Goal: Task Accomplishment & Management: Manage account settings

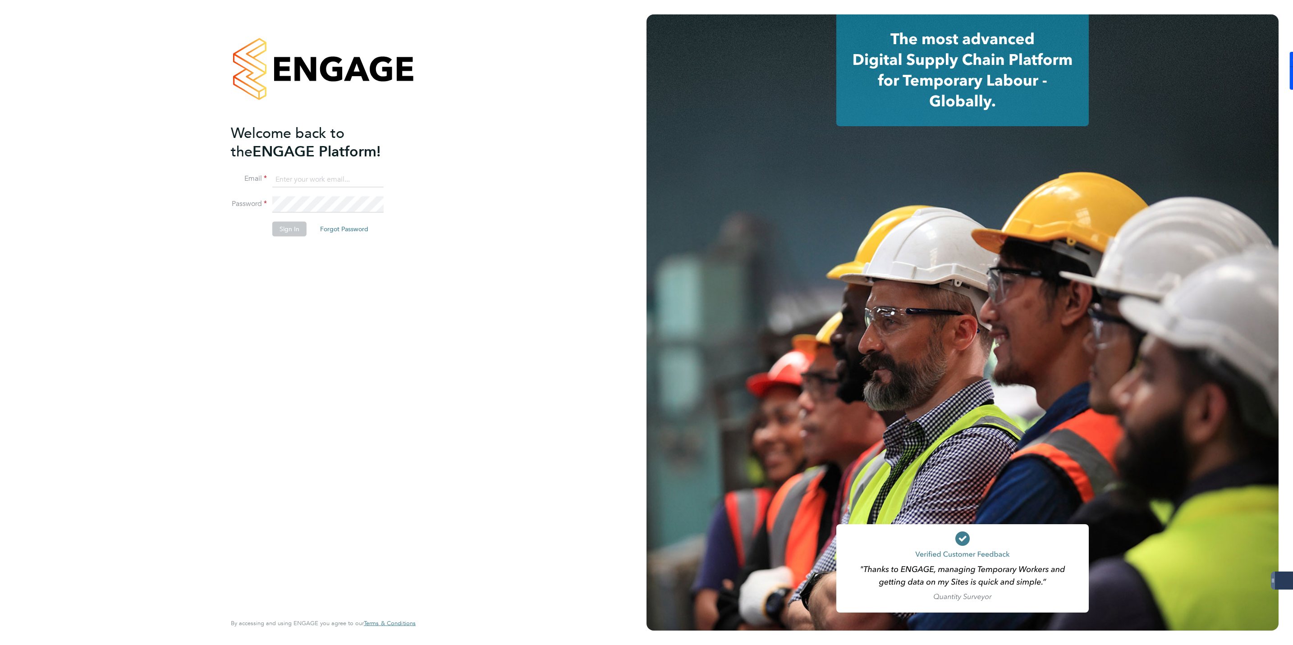
type input "jmcmurray@skilledcareers.co.uk"
click at [282, 229] on button "Sign In" at bounding box center [289, 229] width 34 height 14
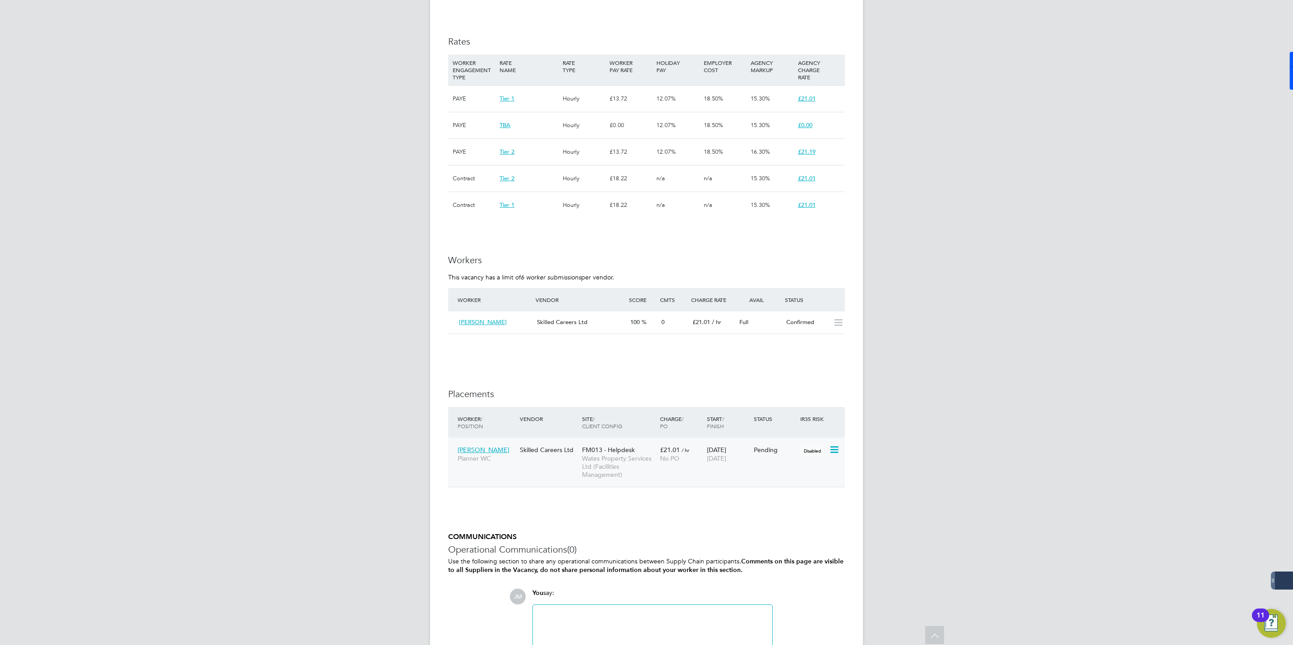
scroll to position [804, 0]
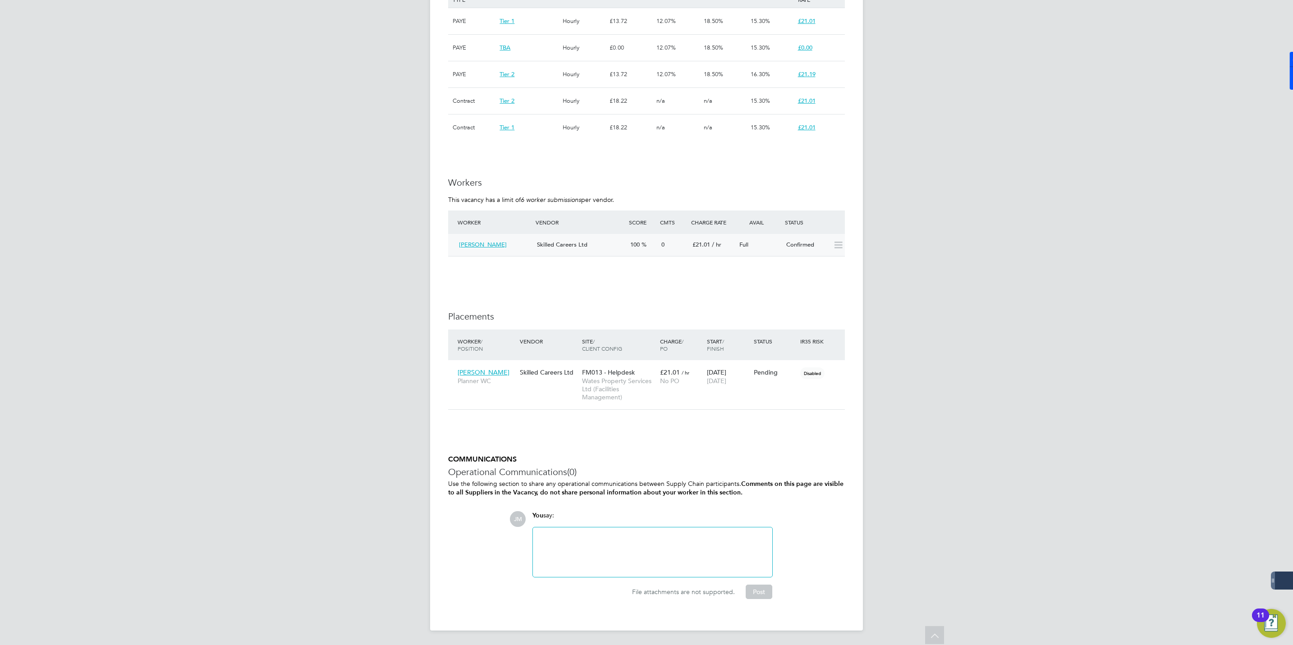
click at [841, 245] on icon at bounding box center [838, 245] width 11 height 7
drag, startPoint x: 841, startPoint y: 244, endPoint x: 823, endPoint y: 245, distance: 18.1
click at [833, 244] on icon at bounding box center [838, 245] width 11 height 7
click at [801, 244] on div "Confirmed" at bounding box center [806, 245] width 47 height 15
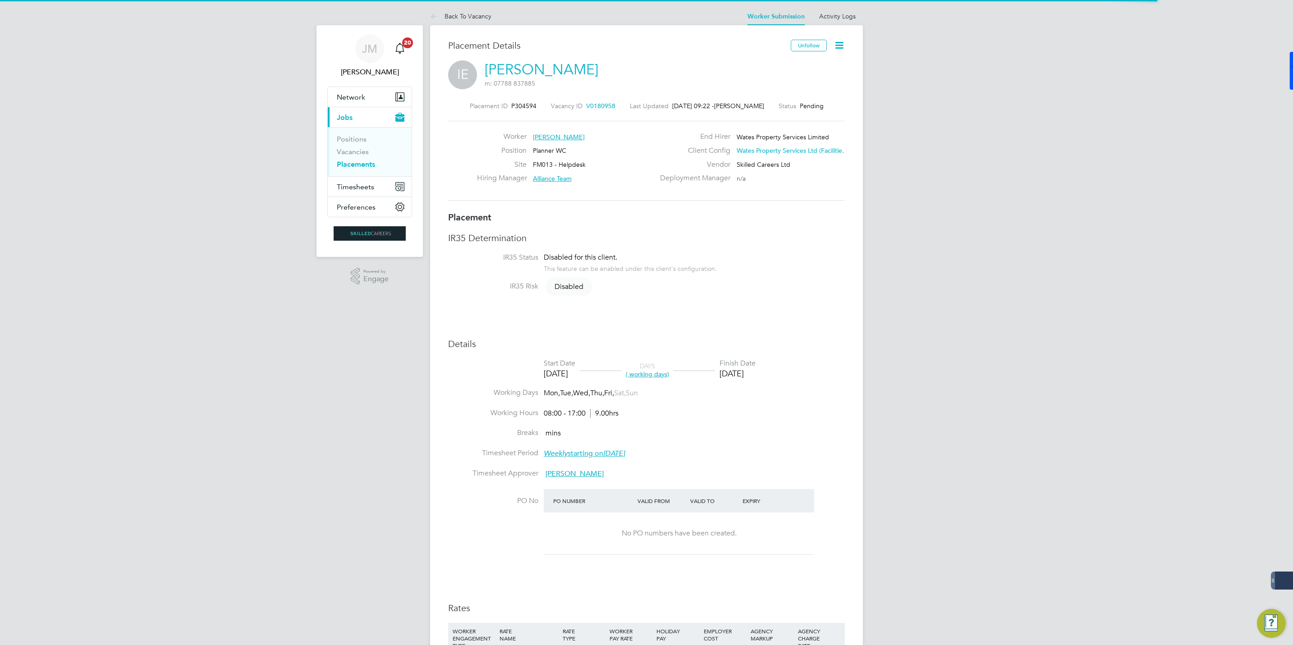
scroll to position [9, 45]
drag, startPoint x: 1055, startPoint y: 180, endPoint x: 979, endPoint y: 172, distance: 76.2
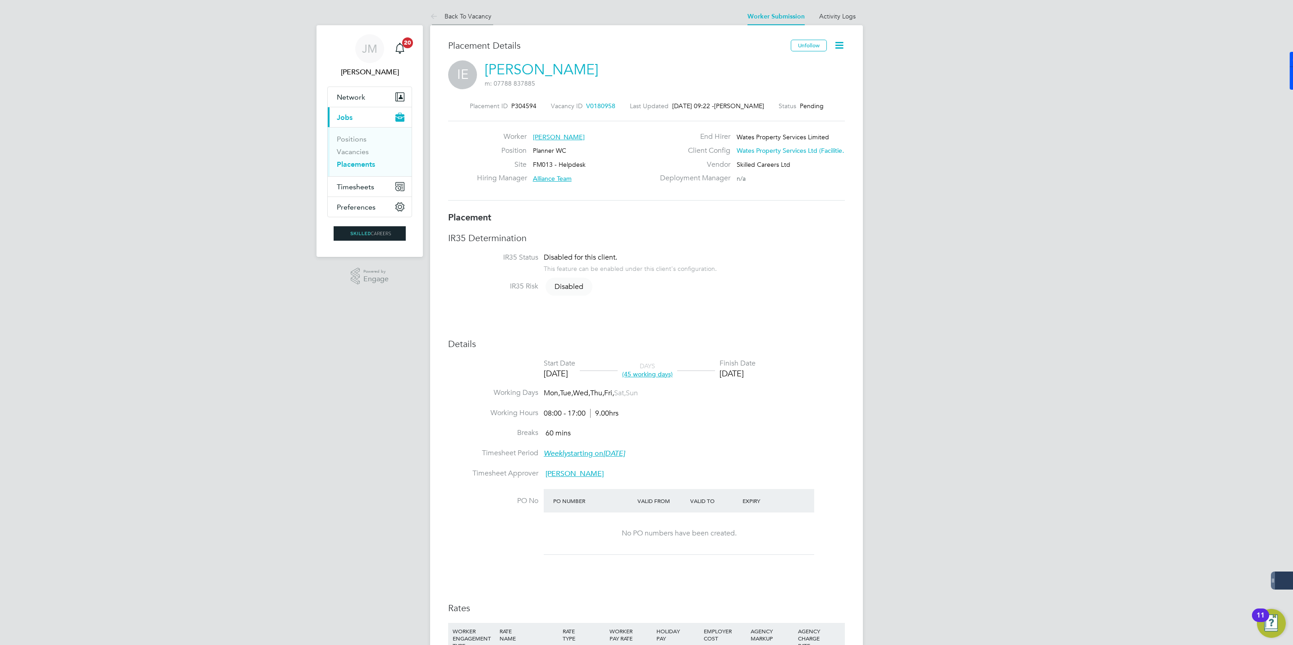
click at [469, 18] on link "Back To Vacancy" at bounding box center [460, 16] width 61 height 8
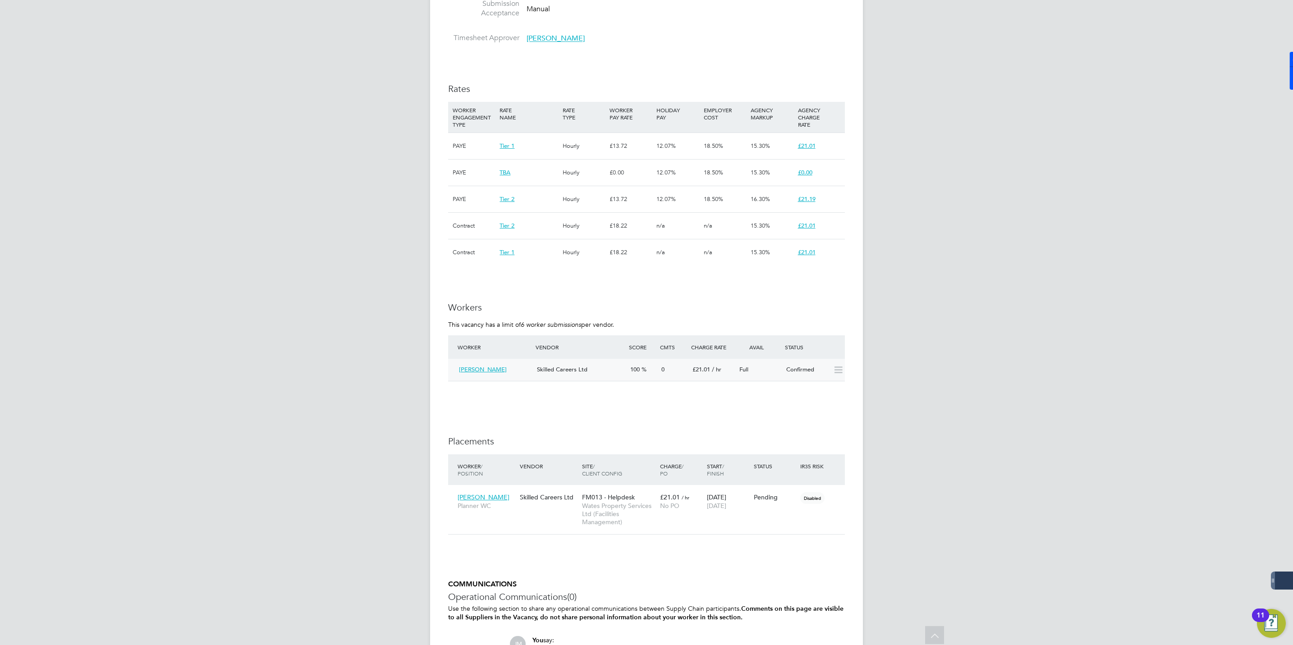
click at [482, 367] on div "Imogen Edwards" at bounding box center [494, 370] width 78 height 15
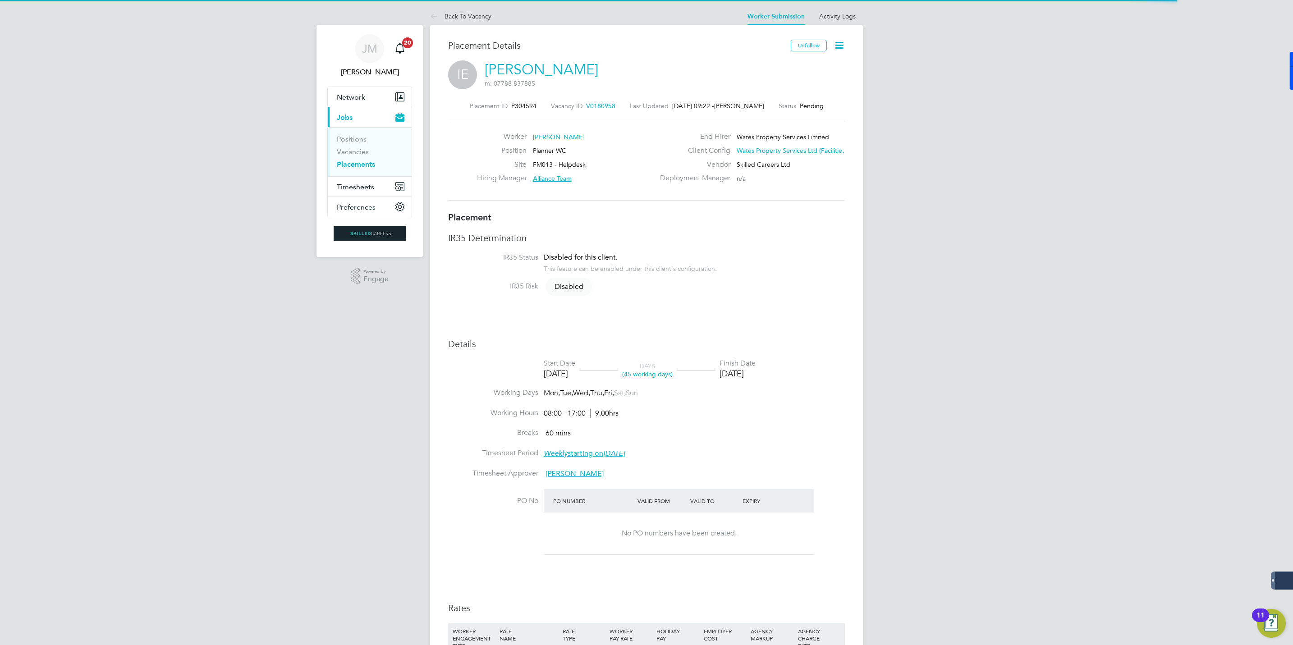
click at [525, 66] on link "Imogen Edwards" at bounding box center [542, 70] width 114 height 18
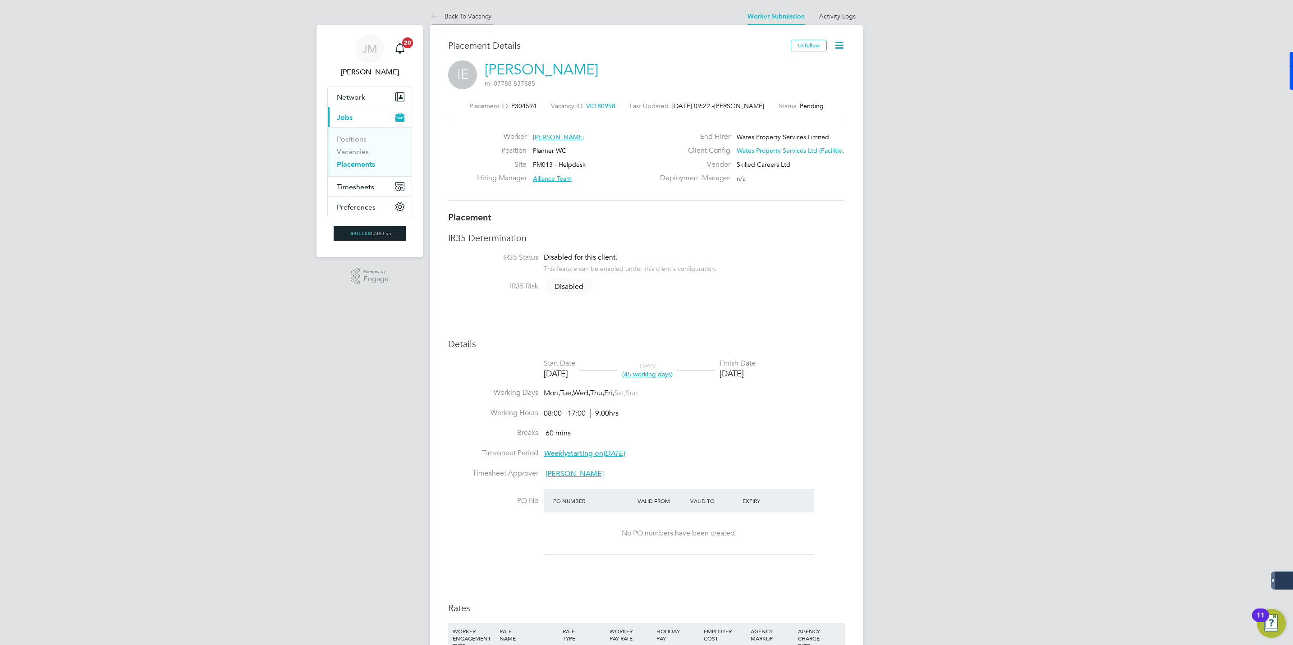
click at [448, 16] on link "Back To Vacancy" at bounding box center [460, 16] width 61 height 8
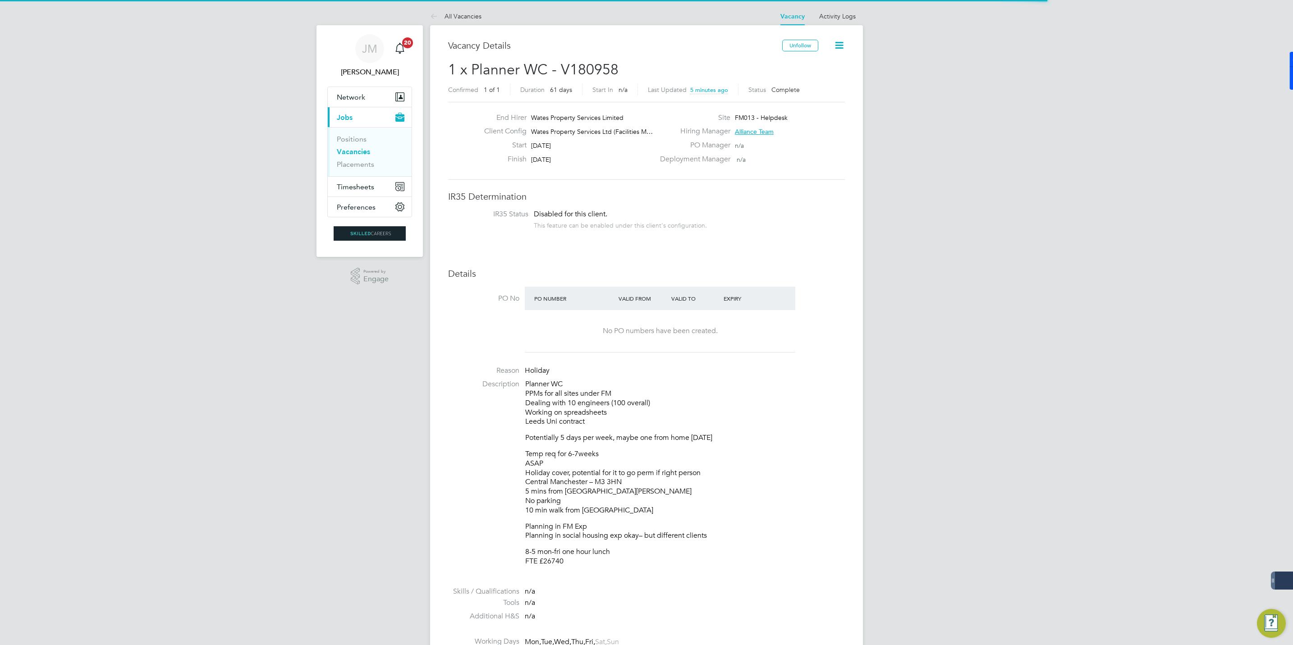
scroll to position [27, 64]
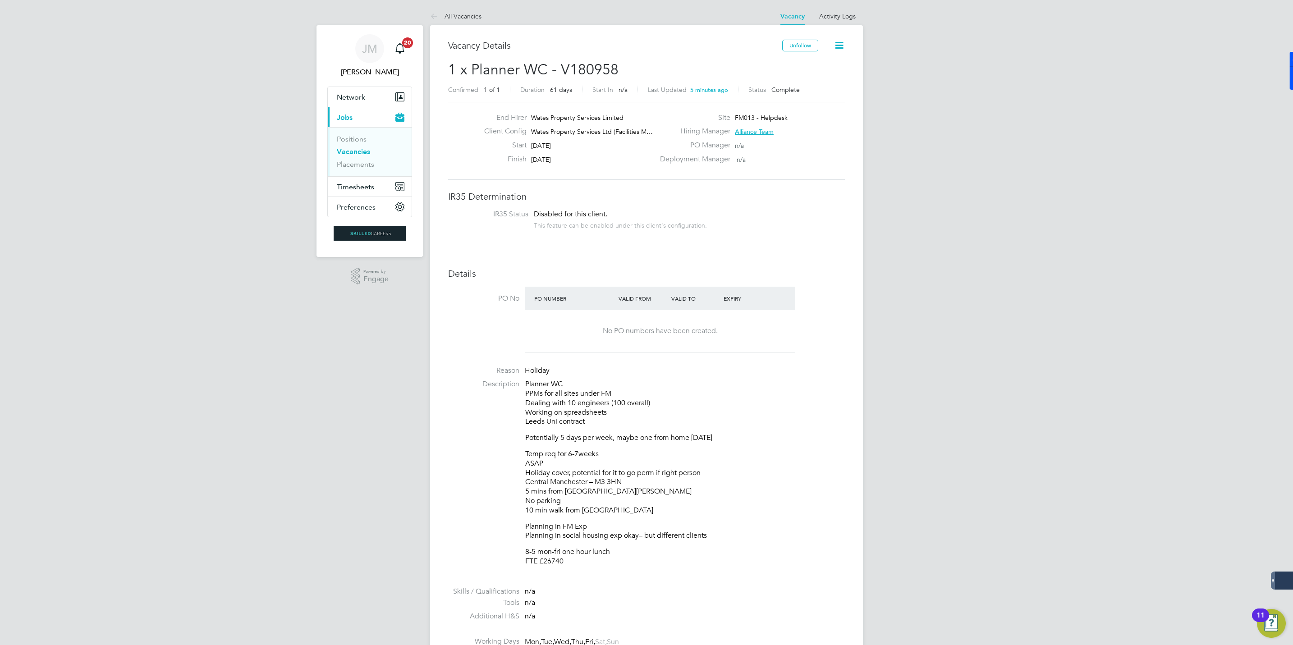
click at [354, 154] on link "Vacancies" at bounding box center [353, 151] width 33 height 9
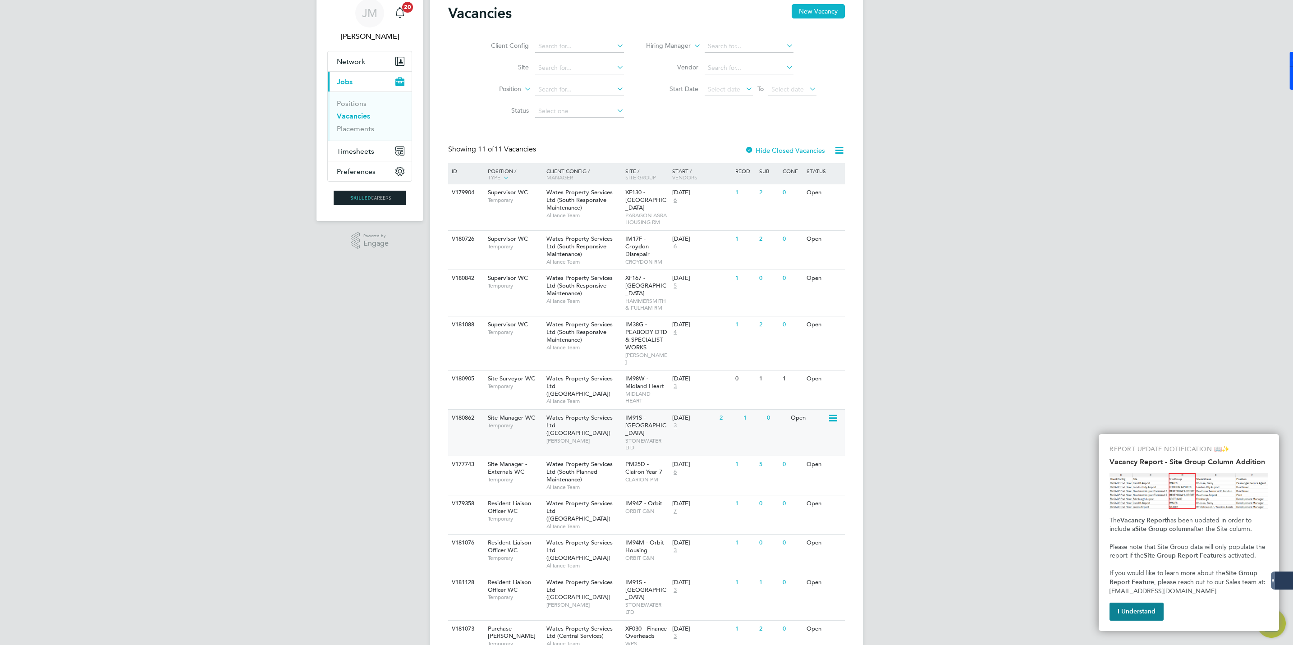
scroll to position [55, 0]
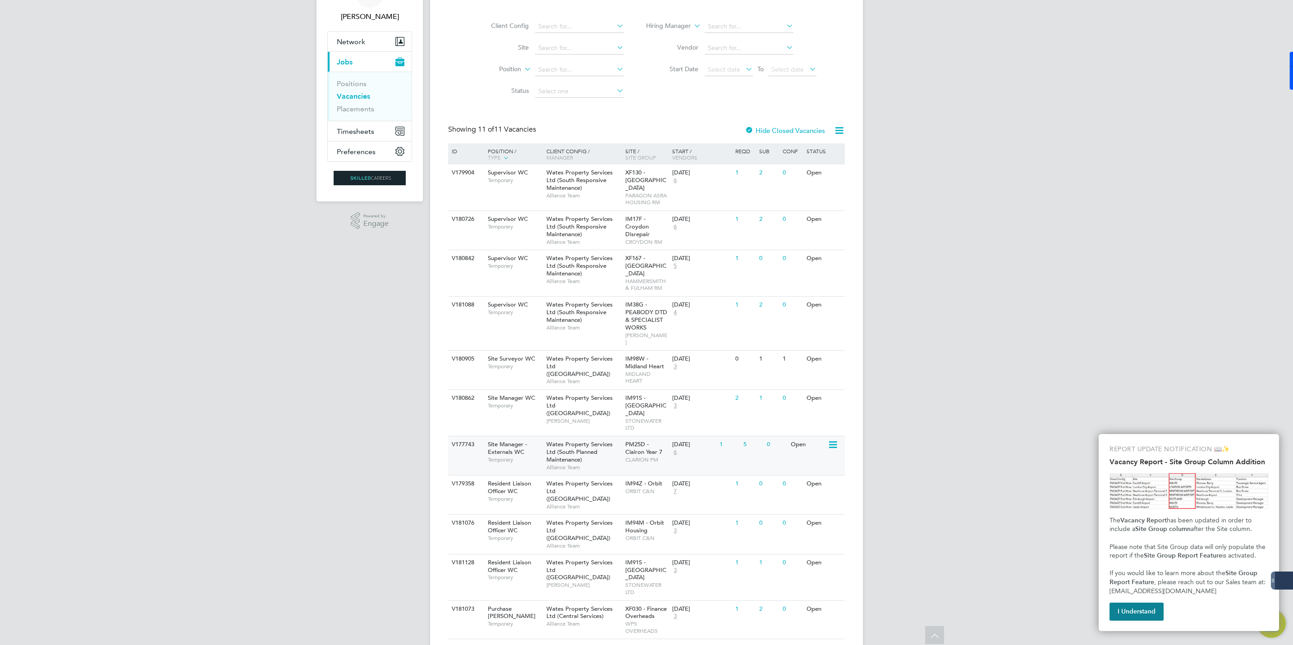
click at [548, 441] on span "Wates Property Services Ltd (South Planned Maintenance)" at bounding box center [580, 452] width 66 height 23
click at [541, 363] on span "Temporary" at bounding box center [515, 366] width 54 height 7
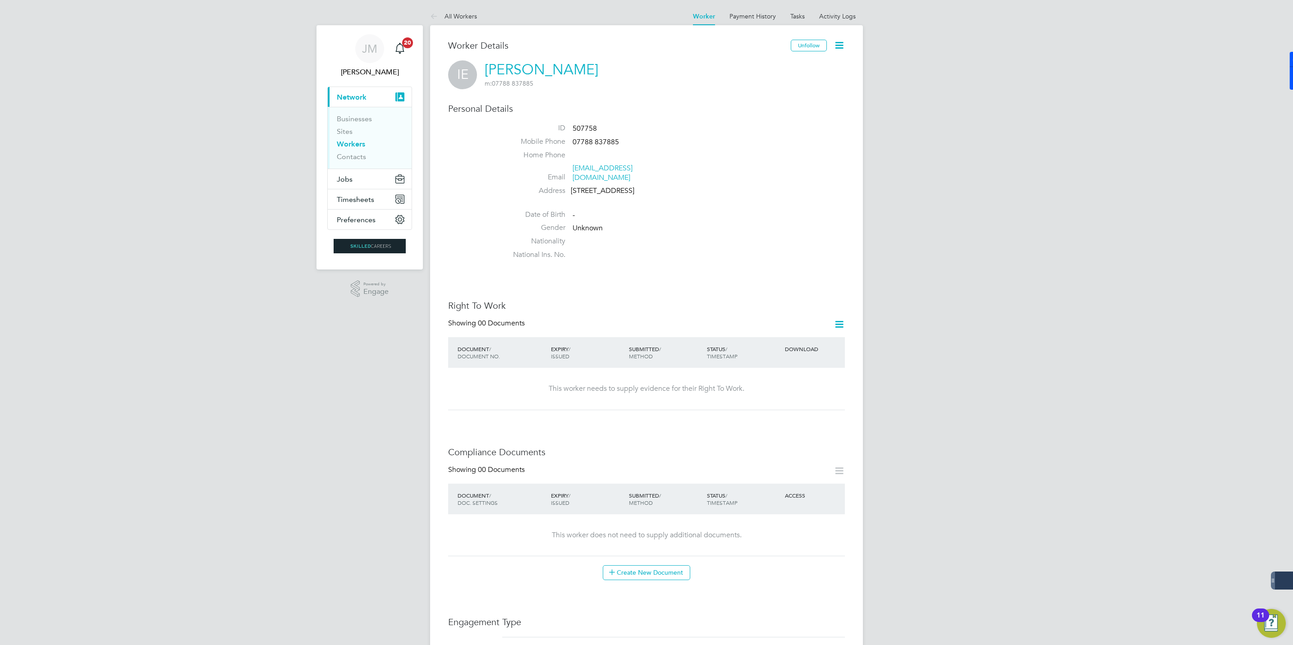
click at [835, 44] on icon at bounding box center [839, 45] width 11 height 11
click at [753, 106] on li "Edit Personal Details e" at bounding box center [787, 105] width 113 height 13
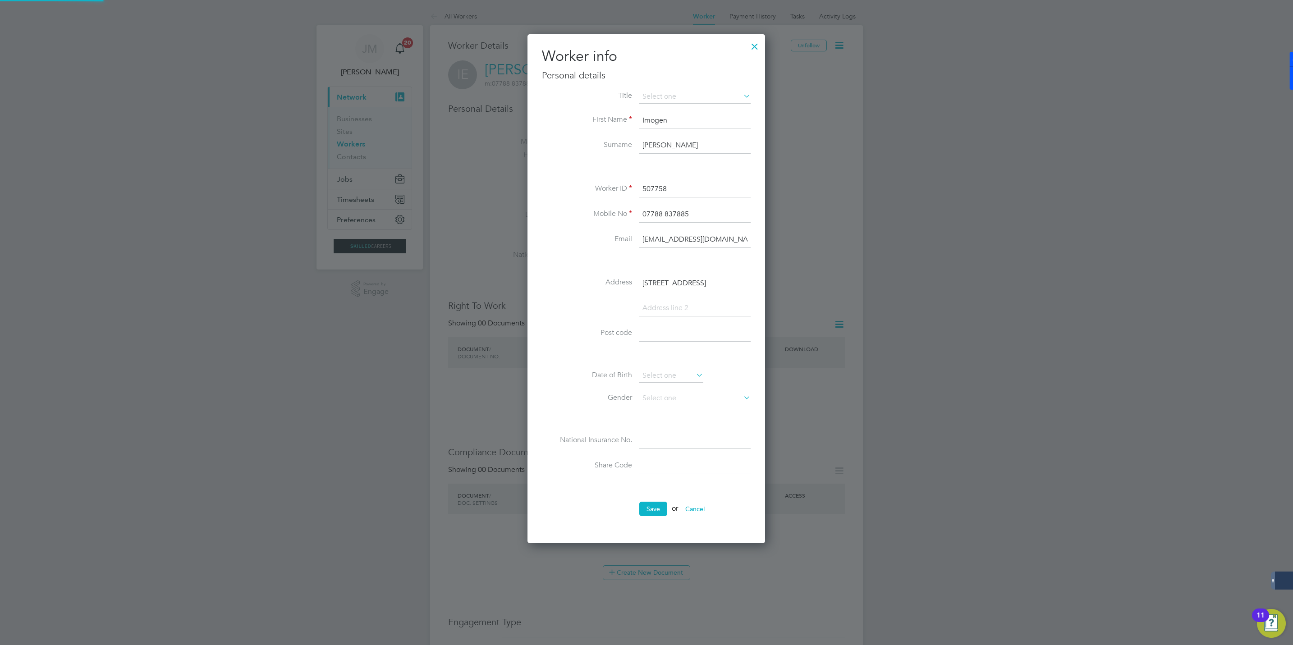
scroll to position [511, 239]
click at [696, 191] on input "507758" at bounding box center [694, 189] width 111 height 16
type input "507759"
click at [708, 269] on div "Title First Name Imogen Surname Edwards Worker ID 507759 Mobile No 07788 837885…" at bounding box center [646, 291] width 209 height 403
drag, startPoint x: 689, startPoint y: 239, endPoint x: 706, endPoint y: 239, distance: 17.6
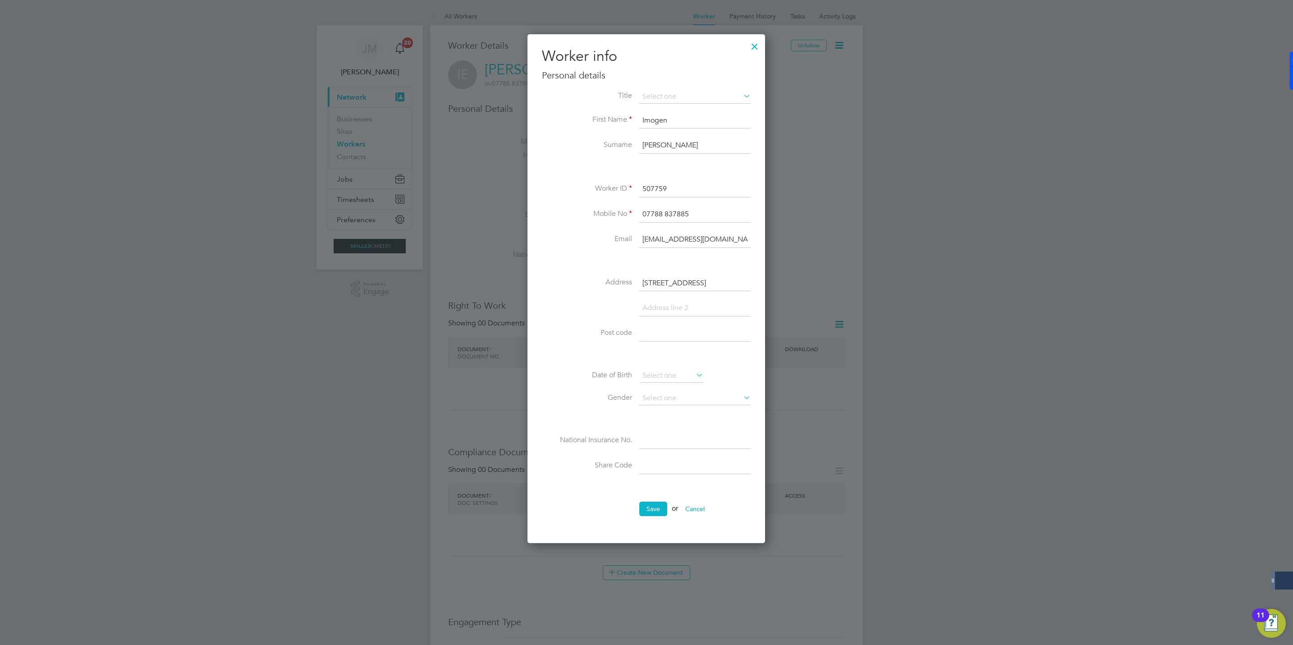
click at [689, 239] on input "imogenedward333@outlook.com" at bounding box center [694, 240] width 111 height 16
click at [690, 239] on input "imogenedward333@outlook.com" at bounding box center [694, 240] width 111 height 16
type input "imogenedwards333@outlook.com"
click at [648, 509] on button "Save" at bounding box center [653, 509] width 28 height 14
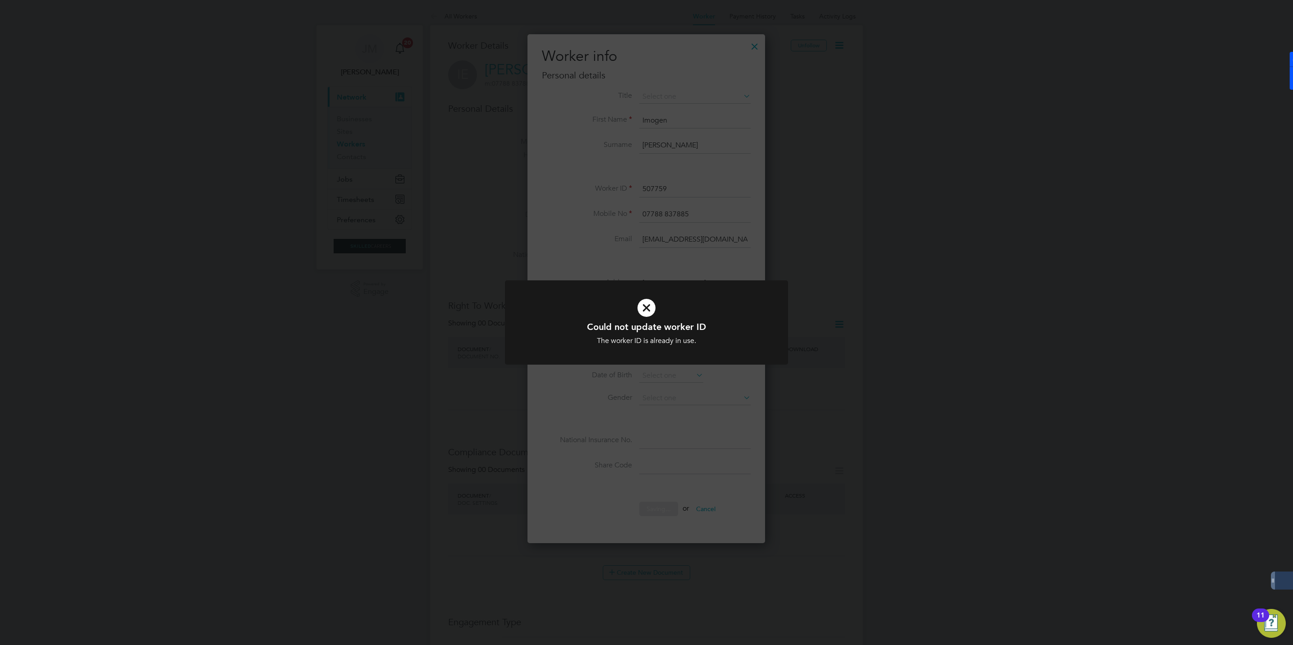
click at [731, 396] on div "Could not update worker ID The worker ID is already in use. Cancel Okay" at bounding box center [646, 322] width 1293 height 645
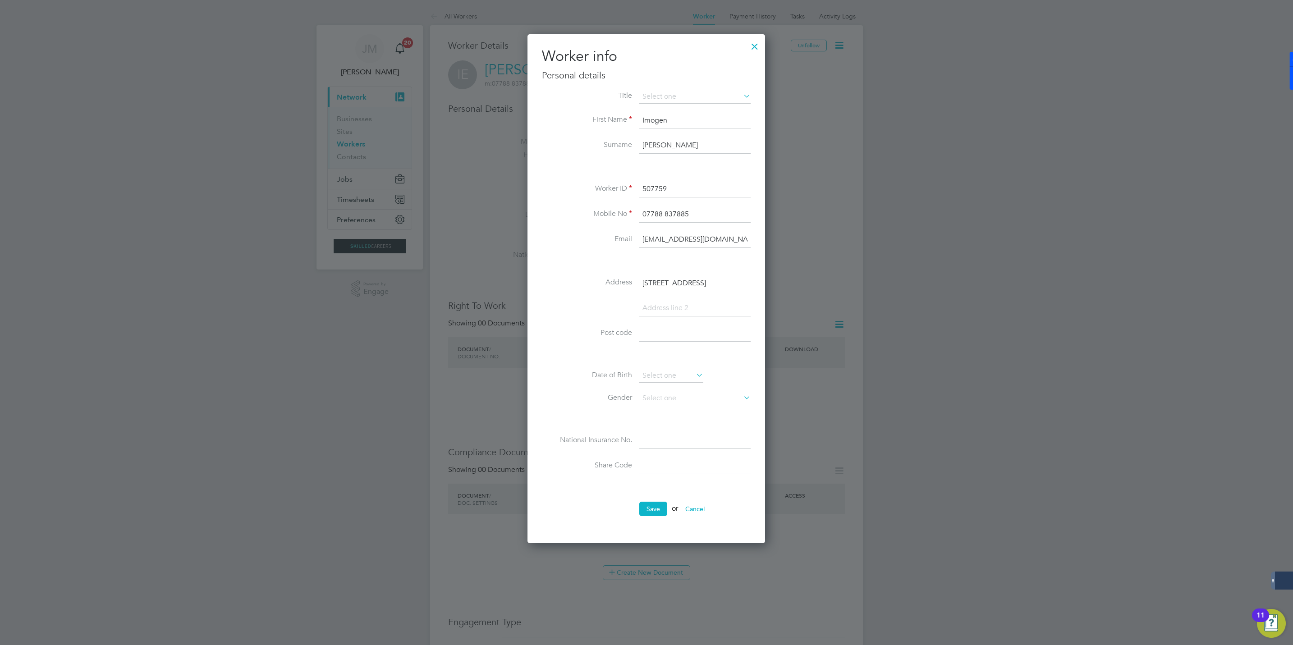
click at [677, 187] on input "507759" at bounding box center [694, 189] width 111 height 16
type input "507758"
click at [657, 513] on button "Save" at bounding box center [653, 509] width 28 height 14
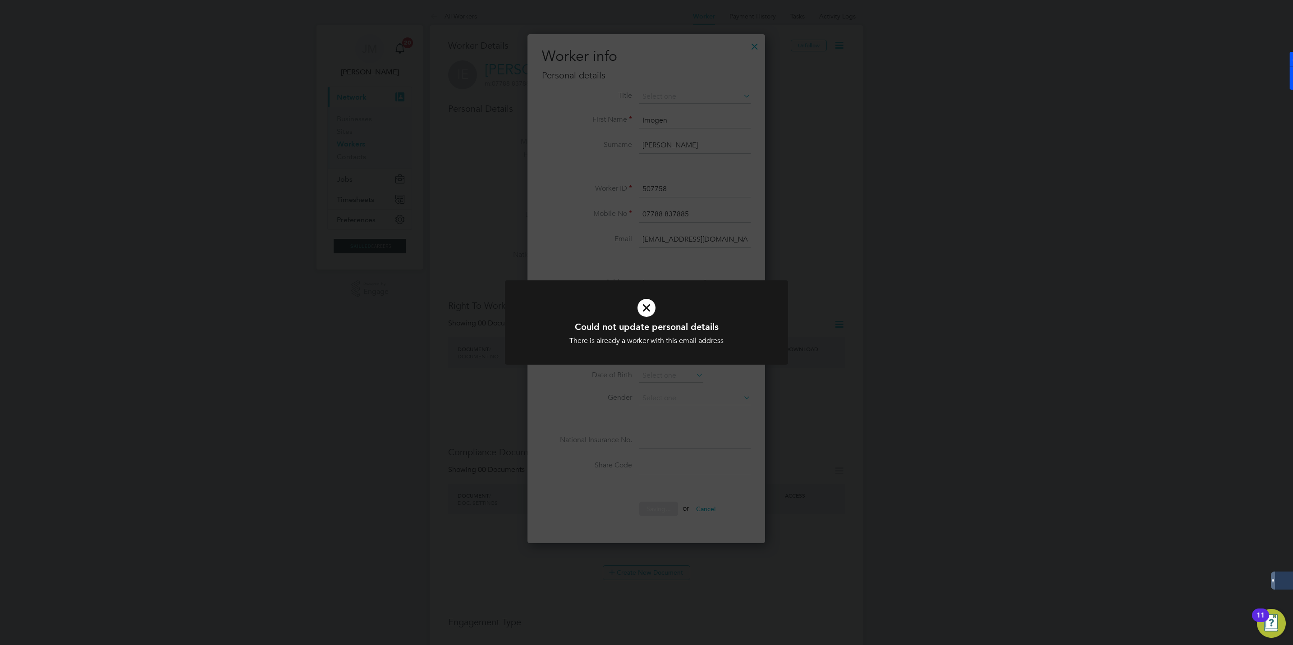
click at [681, 425] on div "Could not update personal details There is already a worker with this email add…" at bounding box center [646, 322] width 1293 height 645
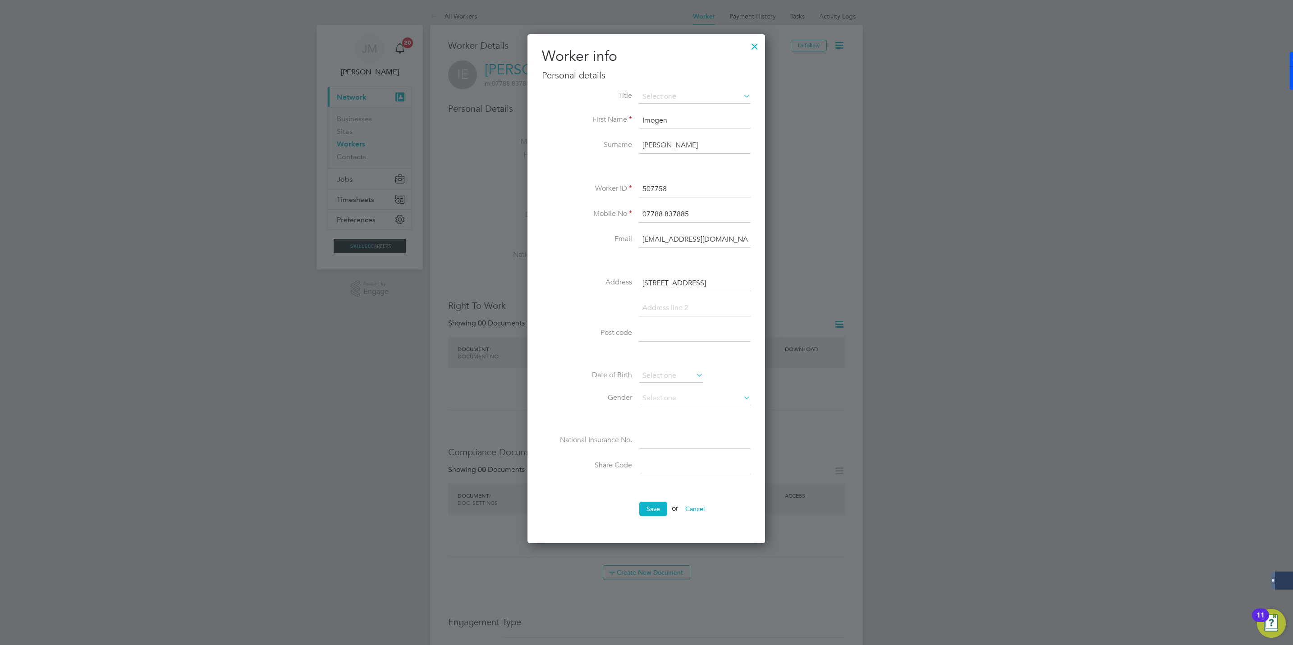
click at [694, 241] on input "imogenedwards333@outlook.com" at bounding box center [694, 240] width 111 height 16
click at [640, 244] on input "imogenedwards333@outlook.com" at bounding box center [694, 240] width 111 height 16
click at [634, 260] on li at bounding box center [646, 261] width 209 height 9
click at [677, 241] on input "imogenedwards333@outlook.com" at bounding box center [694, 240] width 111 height 16
click at [642, 511] on button "Save" at bounding box center [653, 509] width 28 height 14
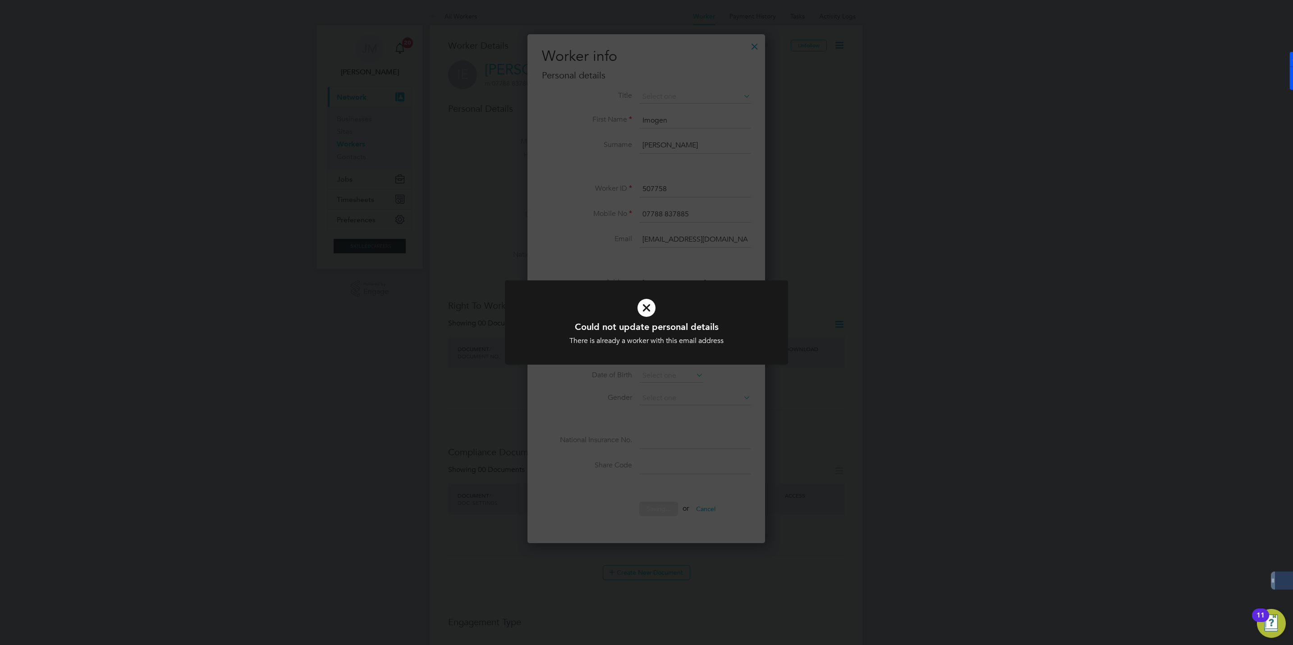
click at [600, 412] on div "Could not update personal details There is already a worker with this email add…" at bounding box center [646, 322] width 1293 height 645
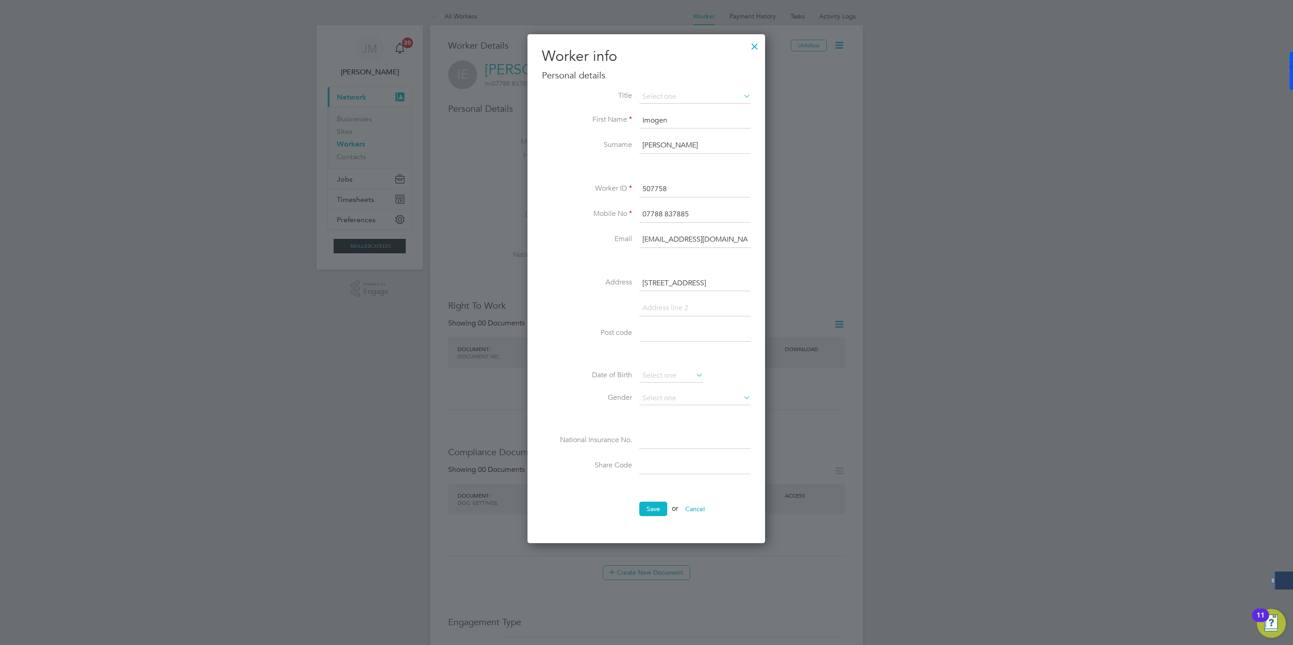
drag, startPoint x: 694, startPoint y: 241, endPoint x: 701, endPoint y: 241, distance: 6.8
click at [694, 241] on input "imogenedwards333@outlook.com" at bounding box center [694, 240] width 111 height 16
type input "imogenedward333@outlook.com"
click at [699, 509] on button "Cancel" at bounding box center [695, 509] width 34 height 14
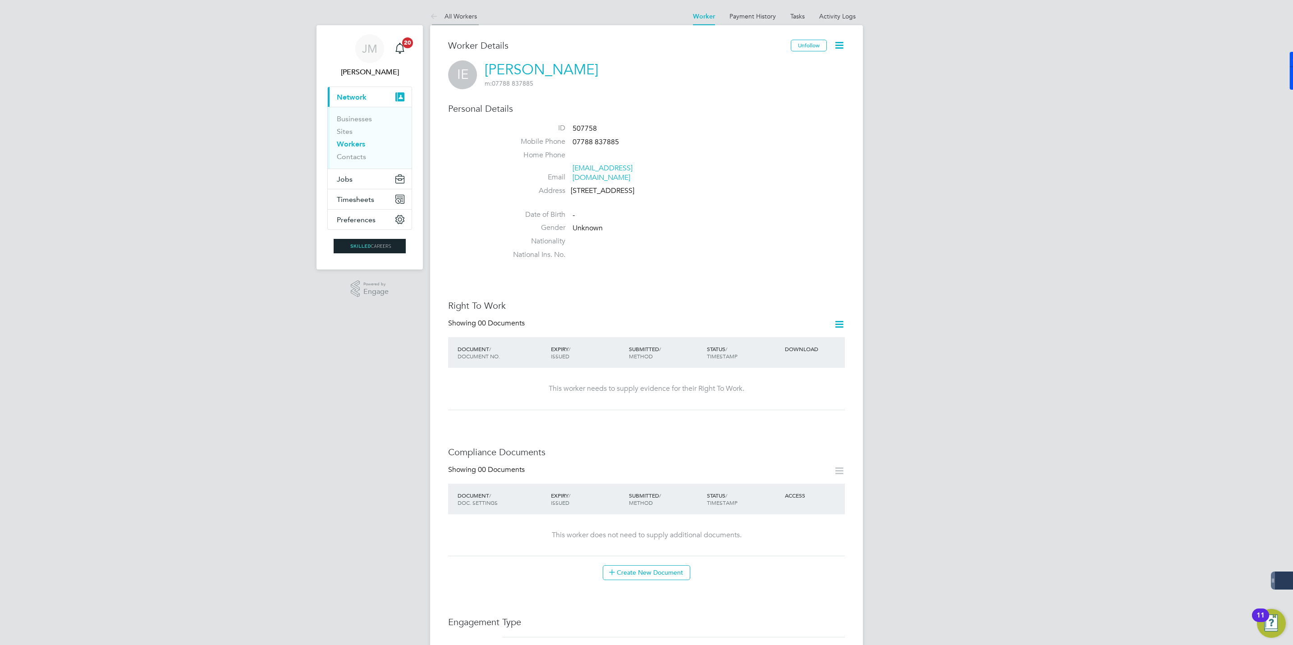
click at [457, 11] on li "All Workers" at bounding box center [453, 16] width 47 height 18
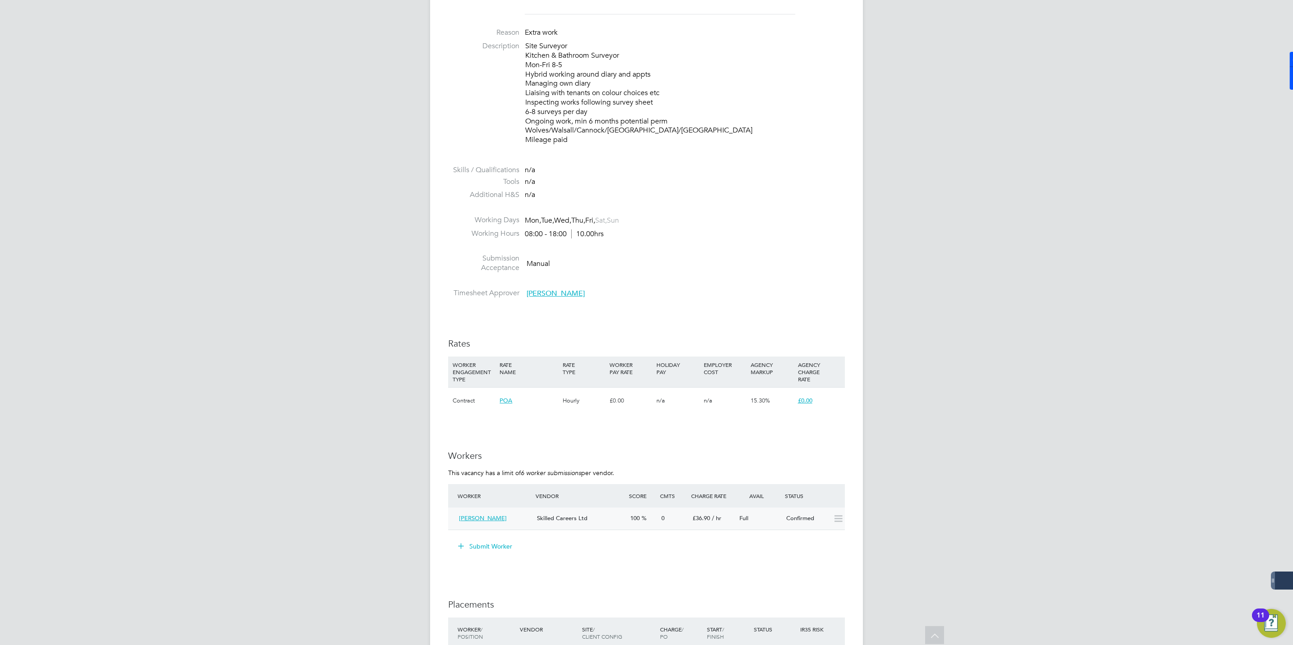
click at [839, 515] on icon at bounding box center [838, 518] width 11 height 7
click at [843, 522] on icon at bounding box center [838, 518] width 11 height 7
click at [804, 517] on div "Confirmed" at bounding box center [806, 518] width 47 height 15
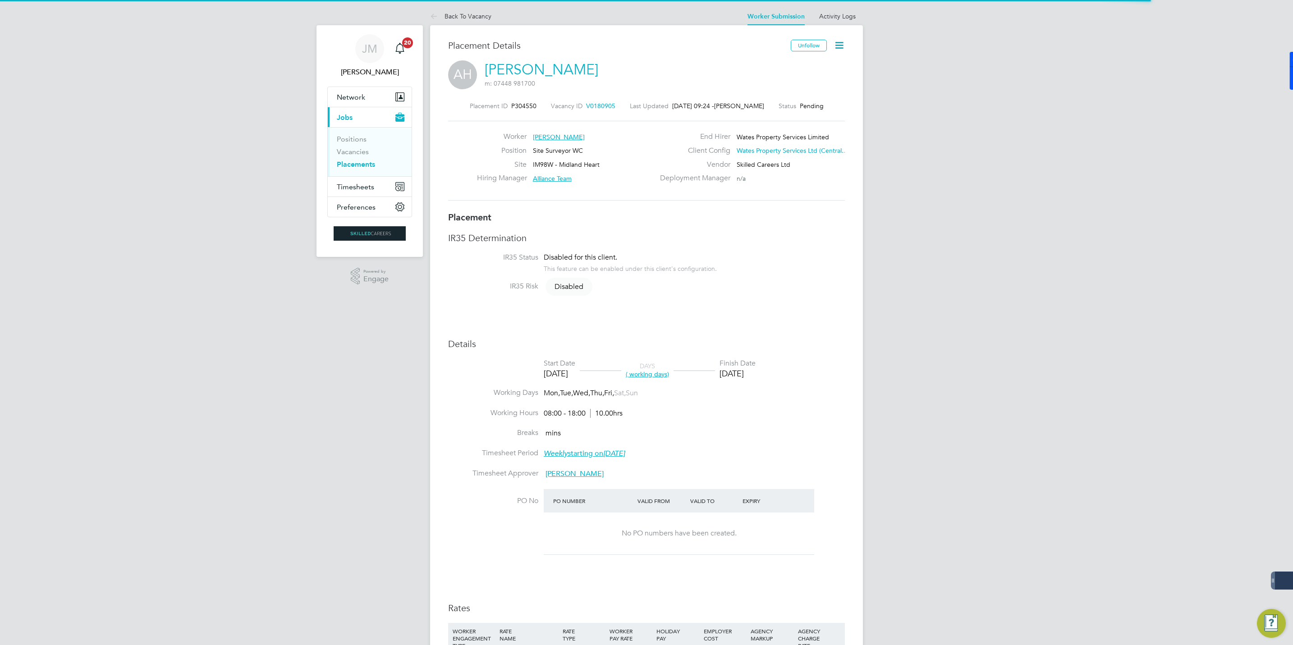
scroll to position [5, 5]
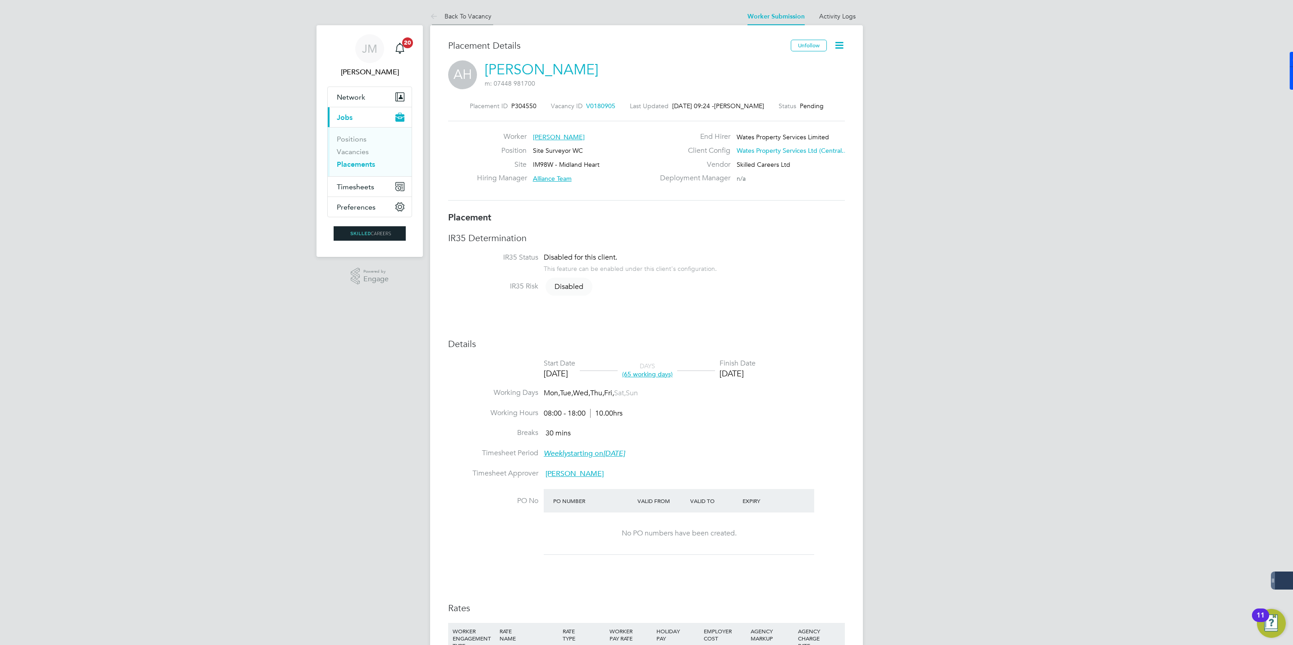
click at [463, 18] on link "Back To Vacancy" at bounding box center [460, 16] width 61 height 8
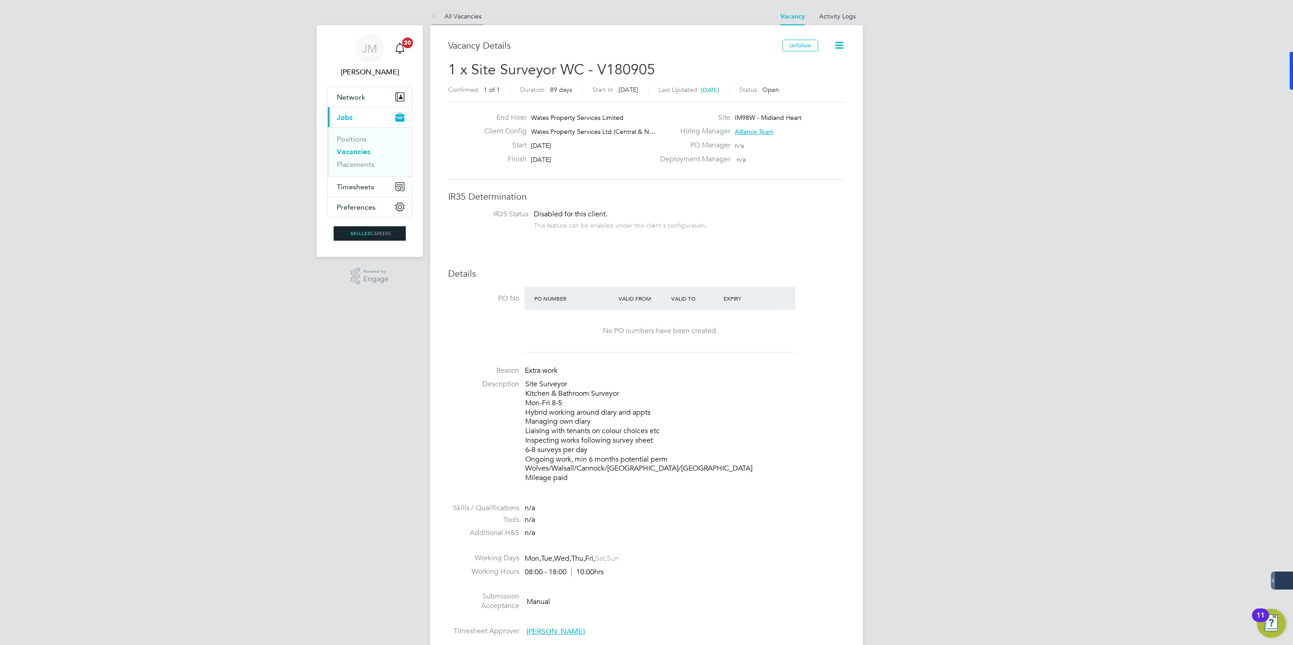
click at [445, 14] on link "All Vacancies" at bounding box center [455, 16] width 51 height 8
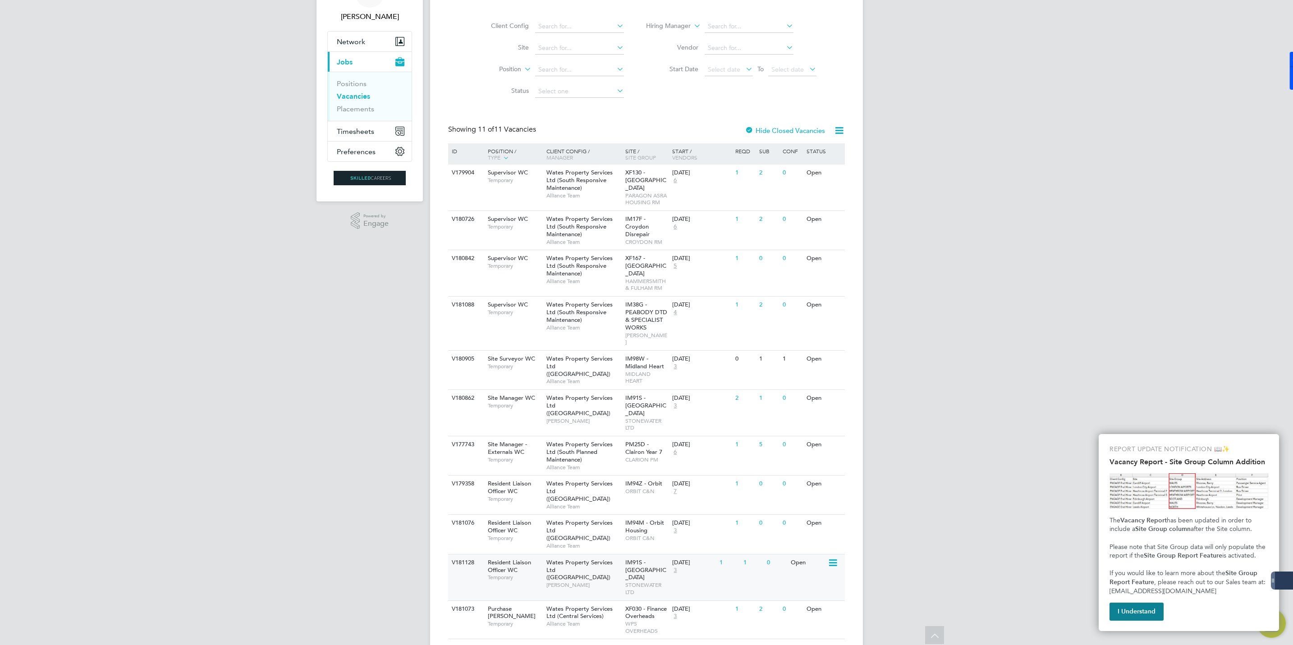
click at [605, 555] on div "Wates Property Services Ltd ([GEOGRAPHIC_DATA]) [PERSON_NAME]" at bounding box center [583, 574] width 79 height 39
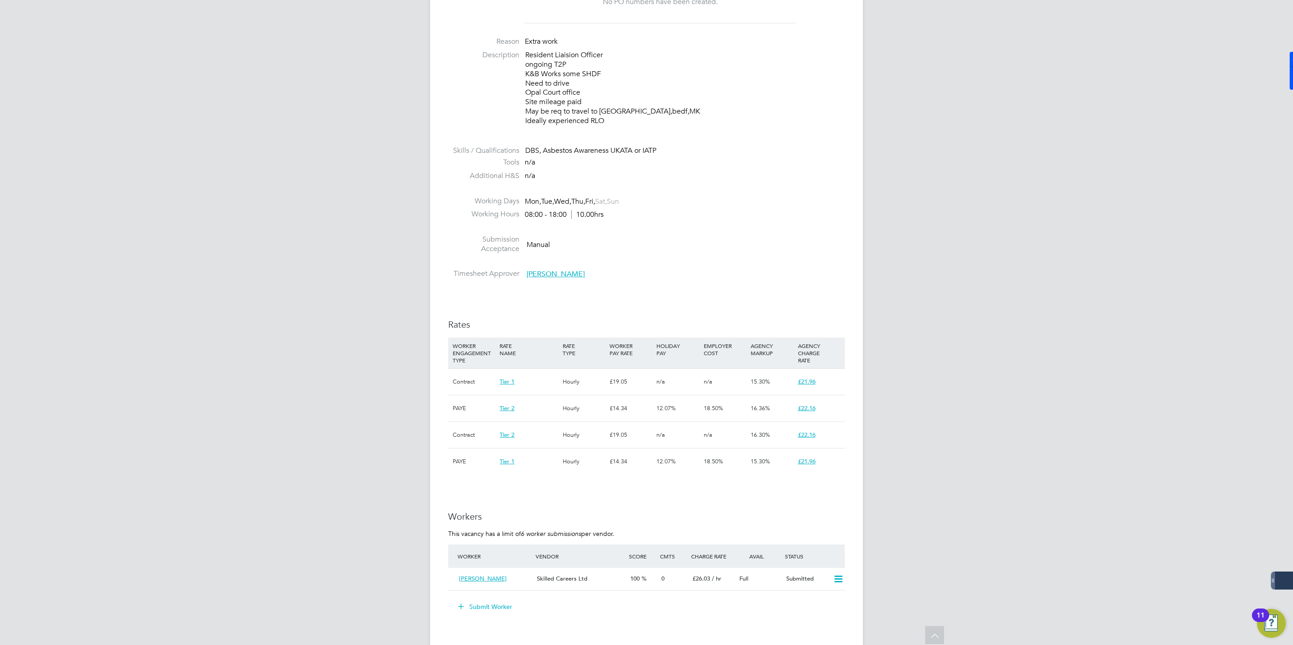
scroll to position [68, 0]
